Goal: Task Accomplishment & Management: Use online tool/utility

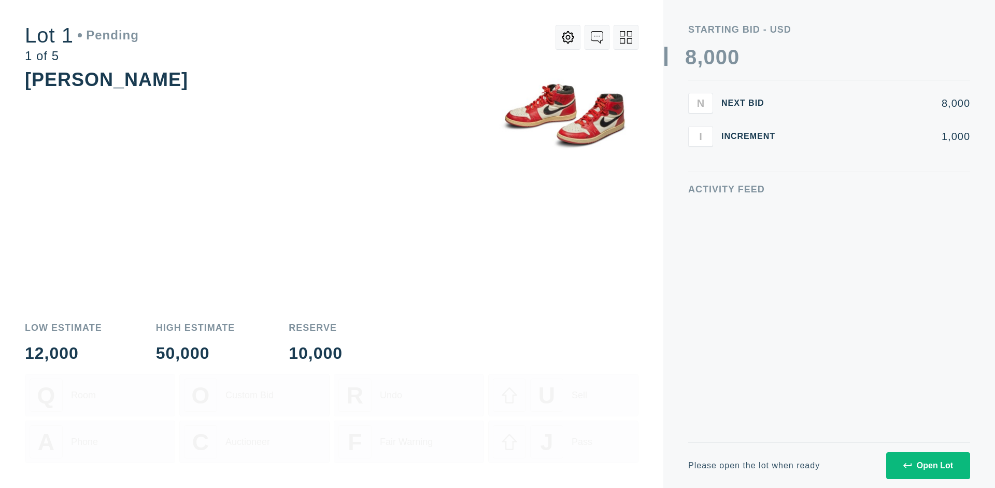
click at [928, 465] on div "Open Lot" at bounding box center [928, 465] width 50 height 9
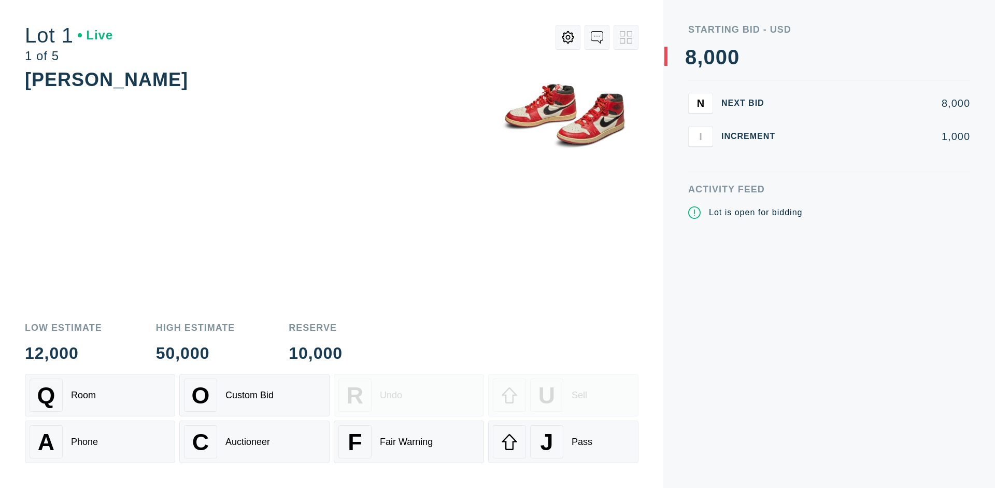
click at [563, 442] on div "J Pass" at bounding box center [563, 441] width 141 height 33
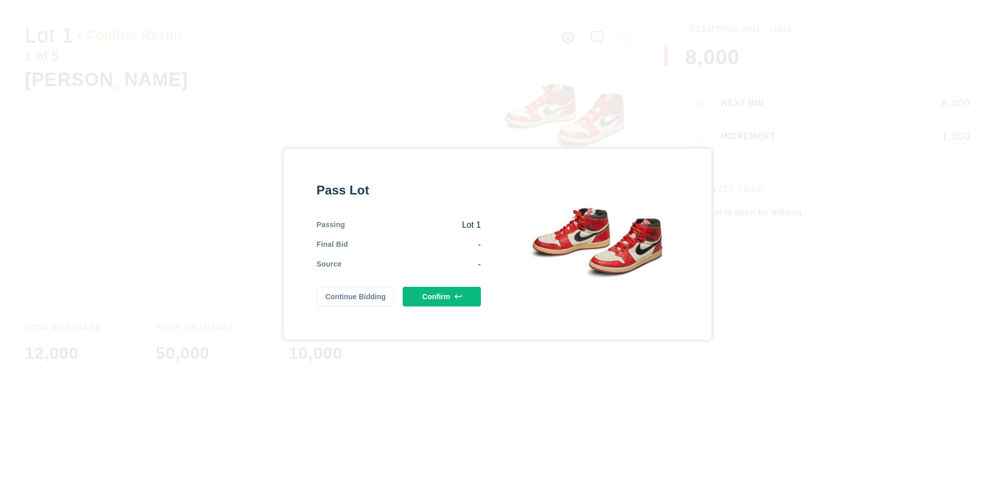
click at [442, 296] on button "Confirm" at bounding box center [442, 297] width 78 height 20
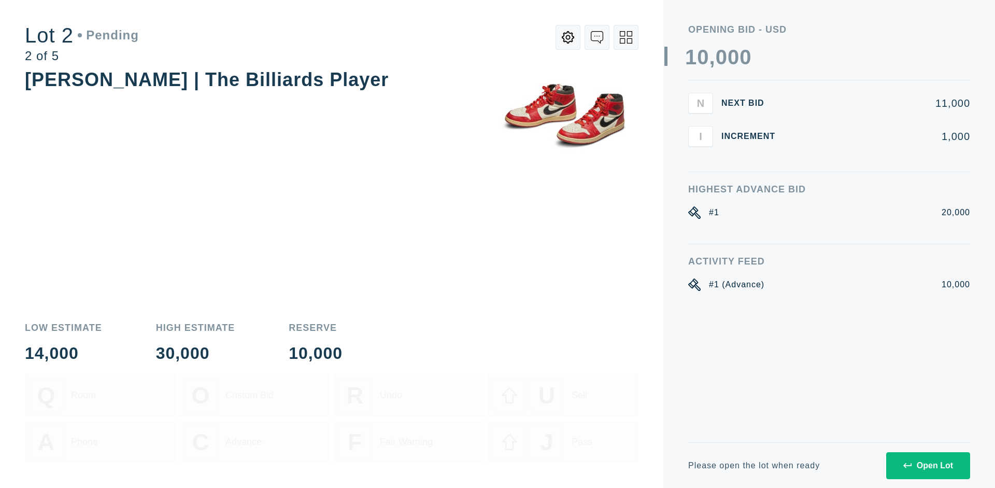
click at [928, 465] on div "Open Lot" at bounding box center [928, 465] width 50 height 9
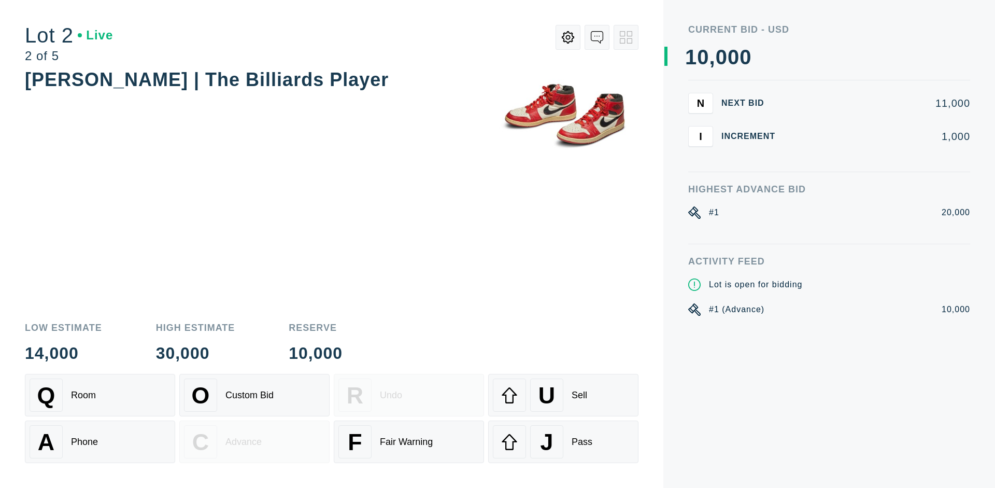
click at [563, 442] on div "J Pass" at bounding box center [563, 441] width 141 height 33
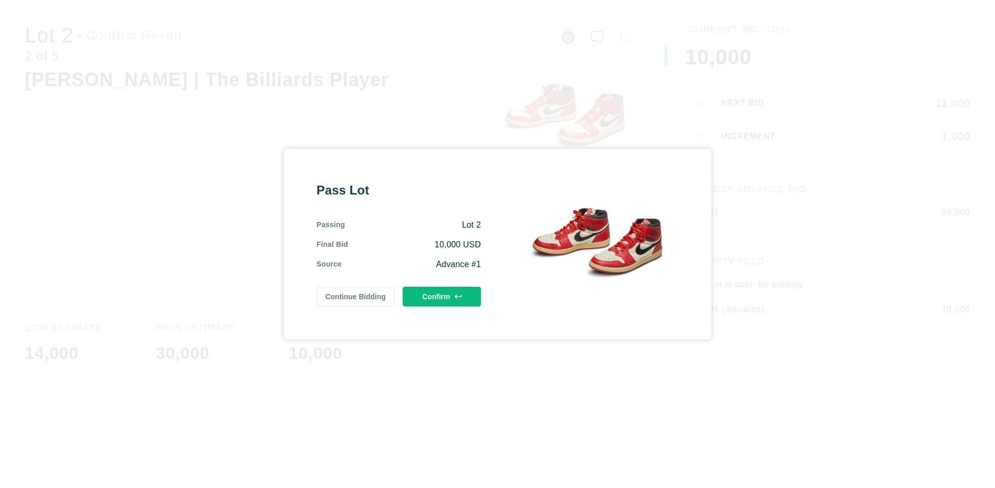
click at [442, 296] on button "Confirm" at bounding box center [442, 297] width 78 height 20
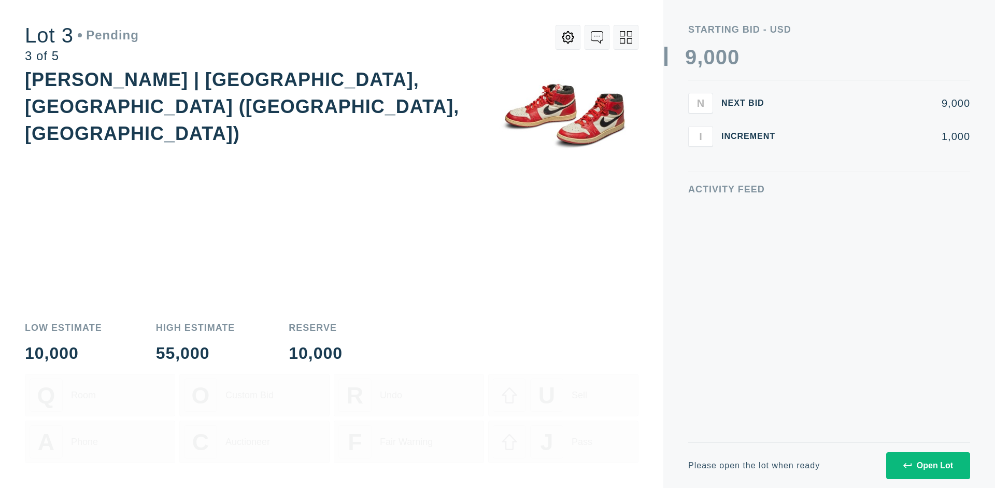
click at [928, 465] on div "Open Lot" at bounding box center [928, 465] width 50 height 9
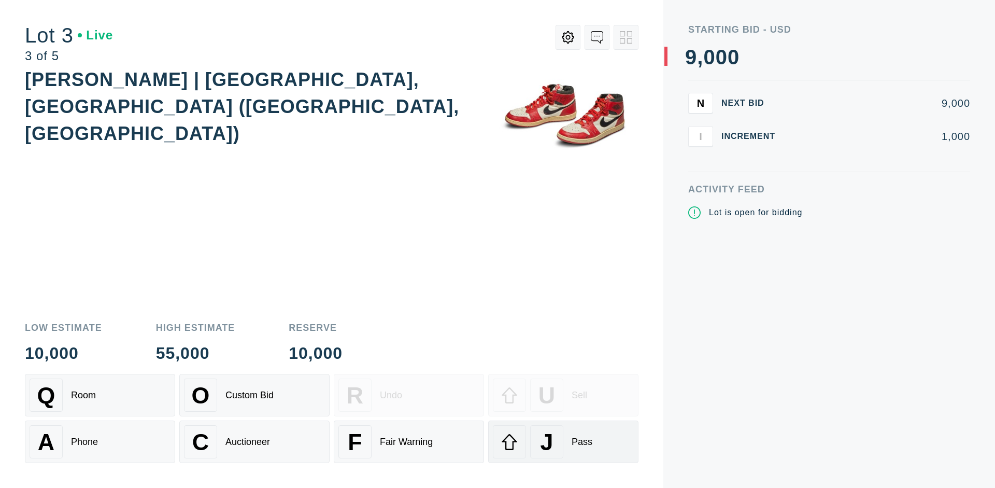
click at [563, 442] on div "J Pass" at bounding box center [563, 441] width 141 height 33
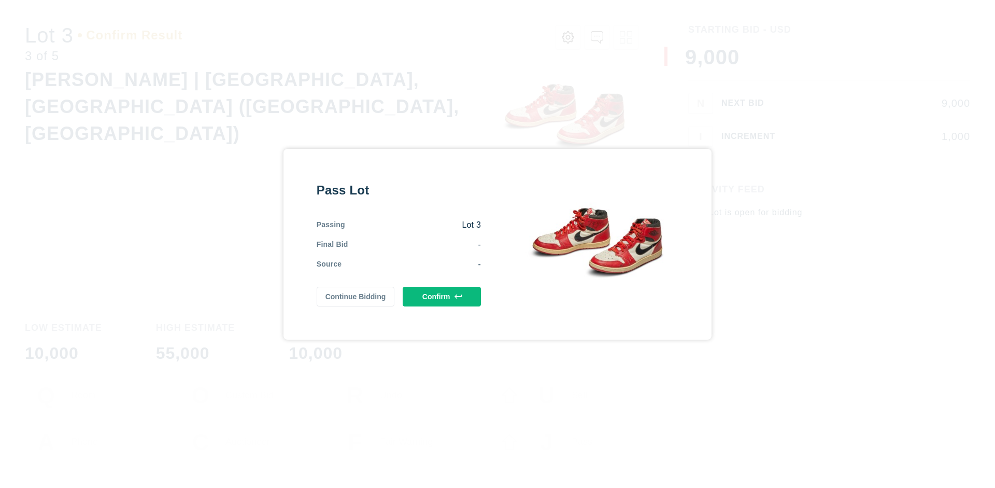
click at [442, 296] on button "Confirm" at bounding box center [442, 297] width 78 height 20
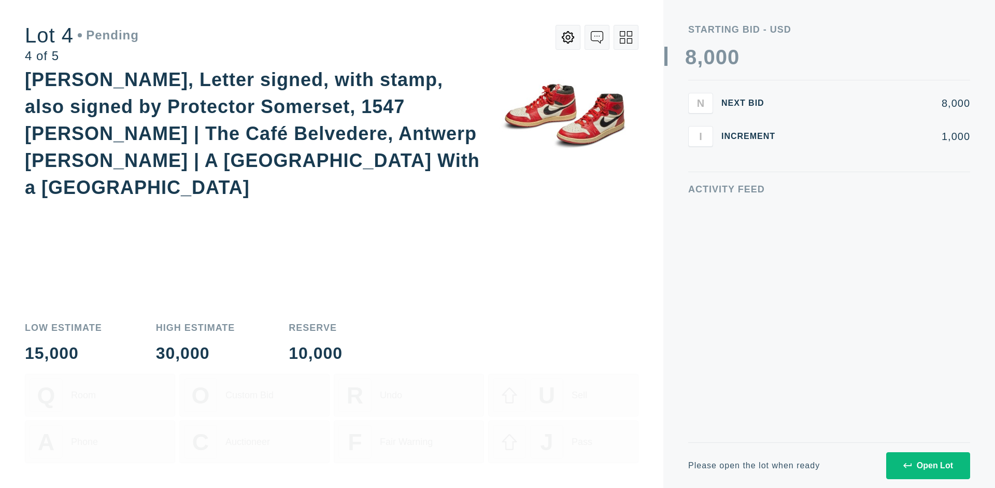
click at [626, 37] on icon at bounding box center [626, 37] width 12 height 12
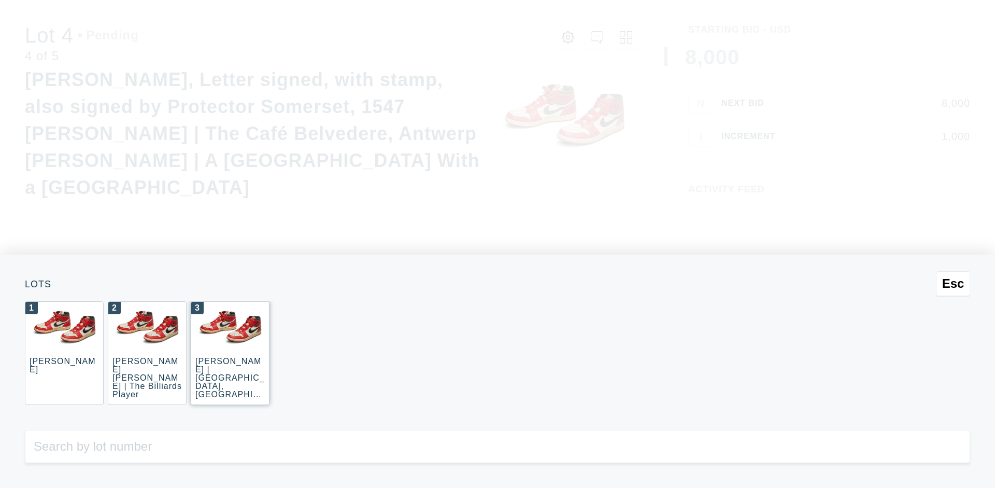
click at [230, 353] on div "3 JOAQUÍN SOROLLA | La Caleta, Málaga (La Caleta Beach, Málaga)" at bounding box center [230, 353] width 79 height 104
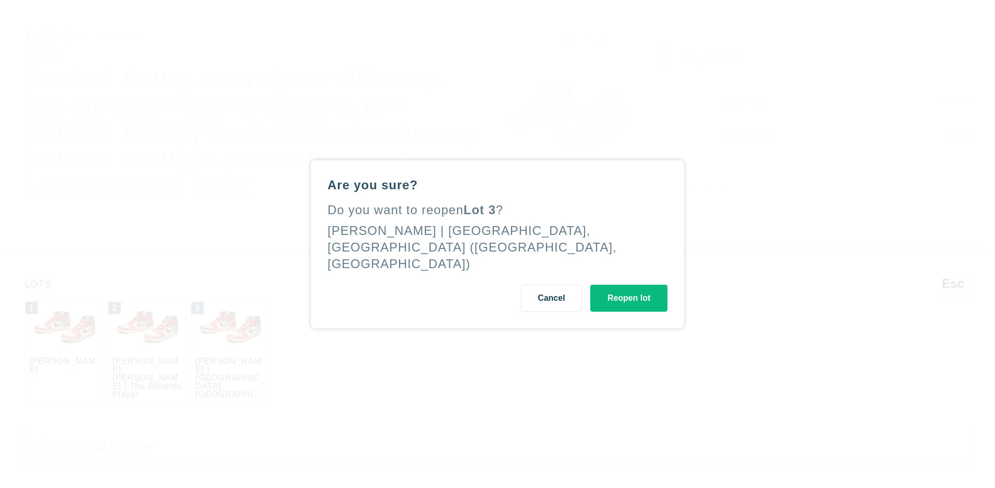
click at [629, 289] on button "Reopen lot" at bounding box center [628, 298] width 77 height 27
